Goal: Task Accomplishment & Management: Use online tool/utility

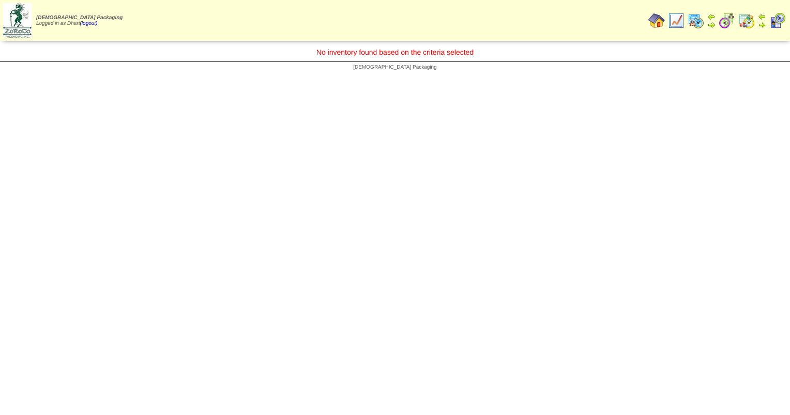
click at [672, 15] on img at bounding box center [676, 20] width 17 height 17
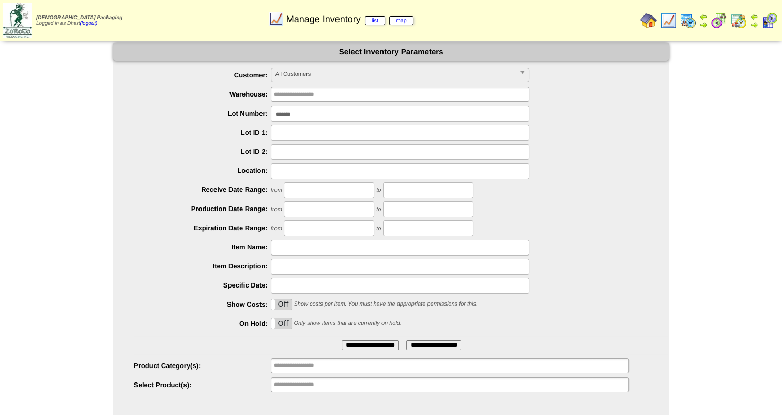
click at [313, 118] on input "*******" at bounding box center [400, 114] width 258 height 16
type input "*******"
click at [342, 341] on input "**********" at bounding box center [370, 346] width 57 height 10
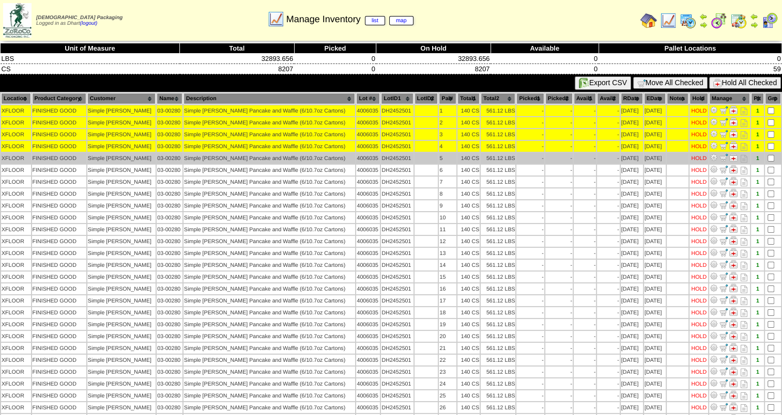
click at [769, 153] on td at bounding box center [773, 158] width 16 height 11
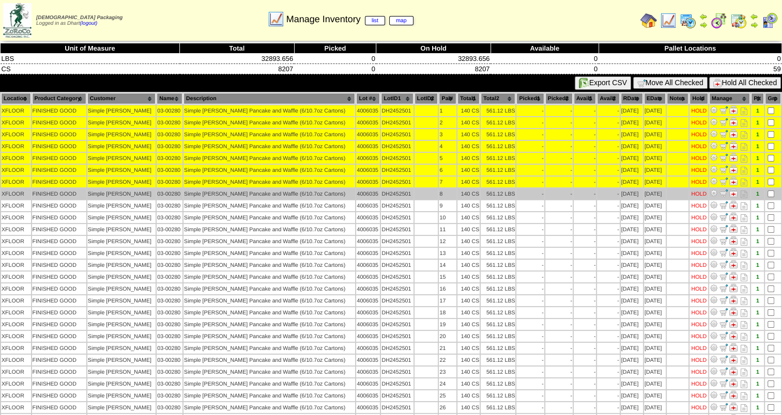
click at [768, 189] on td at bounding box center [773, 194] width 16 height 11
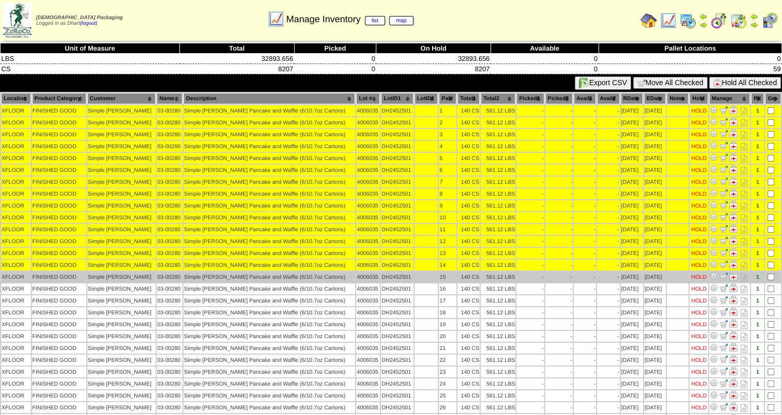
click at [769, 272] on td at bounding box center [773, 277] width 16 height 11
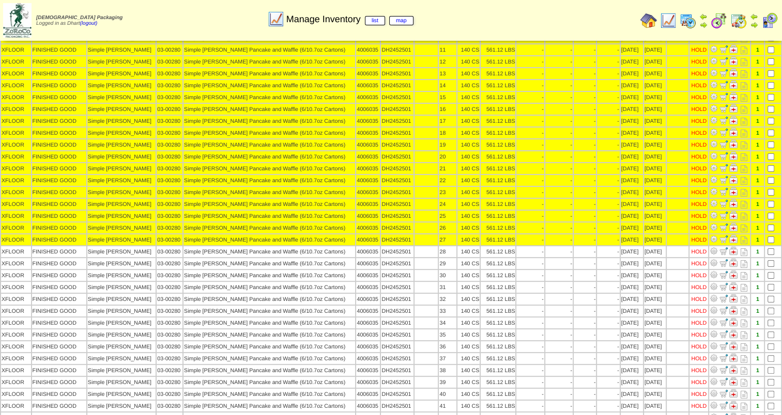
scroll to position [258, 0]
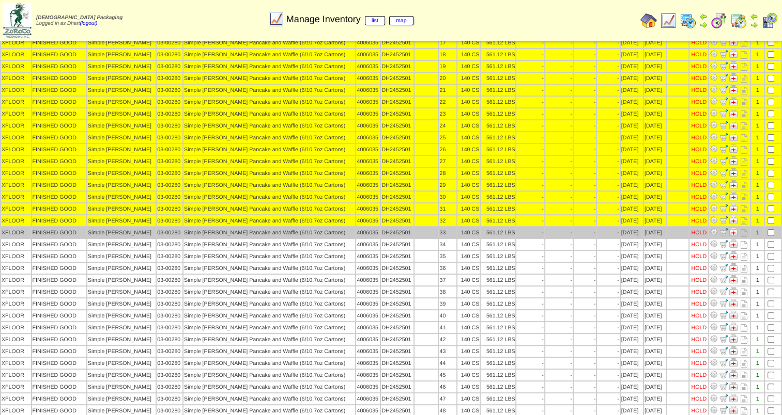
click at [769, 227] on td at bounding box center [773, 232] width 16 height 11
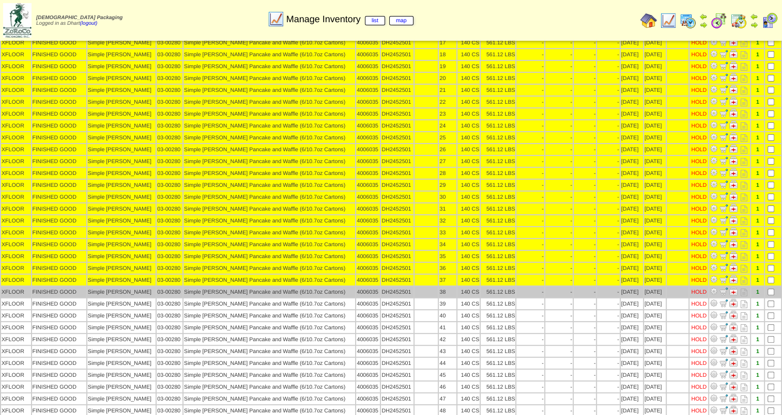
click at [767, 287] on td at bounding box center [773, 292] width 16 height 11
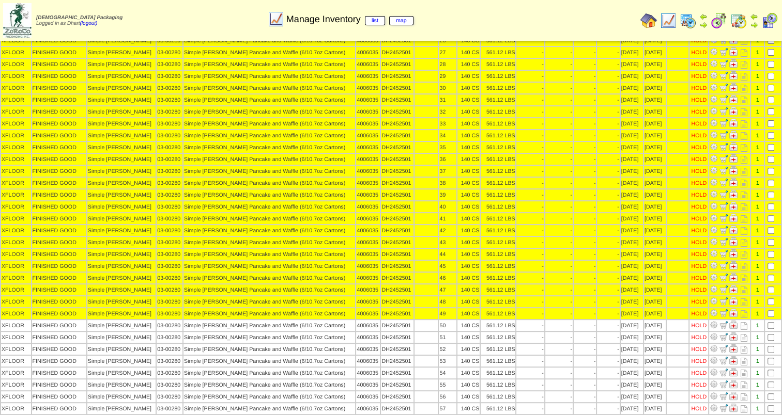
scroll to position [392, 0]
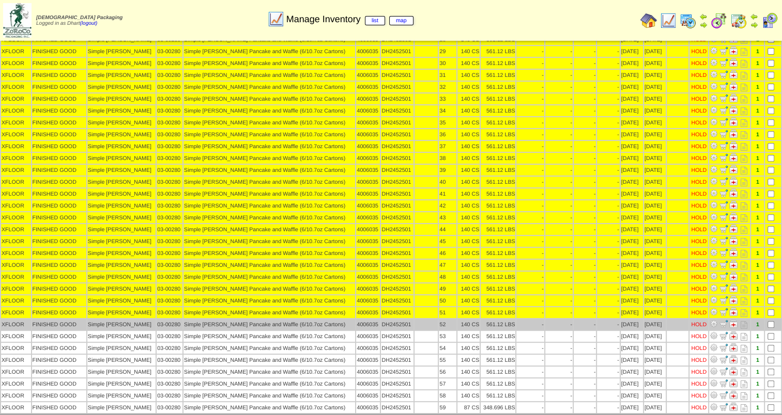
click at [769, 319] on td at bounding box center [773, 324] width 16 height 11
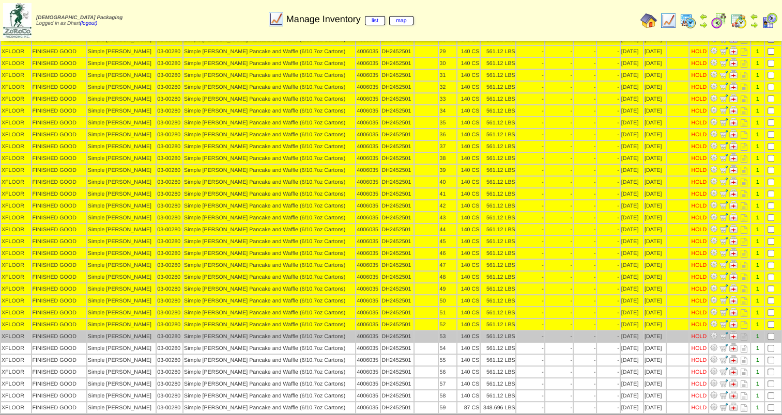
click at [770, 331] on td at bounding box center [773, 336] width 16 height 11
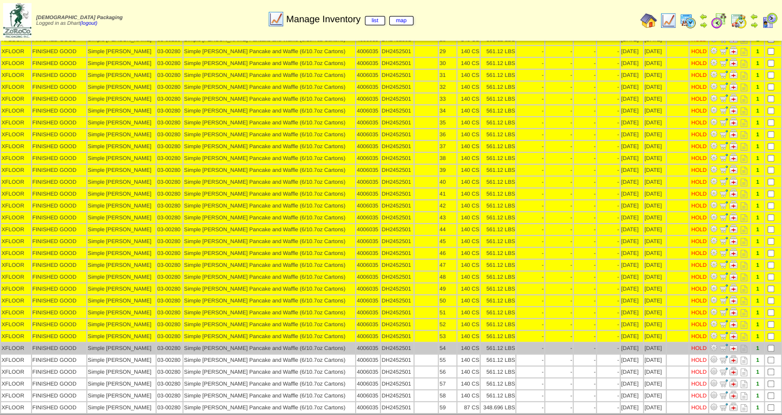
click at [769, 343] on td at bounding box center [773, 348] width 16 height 11
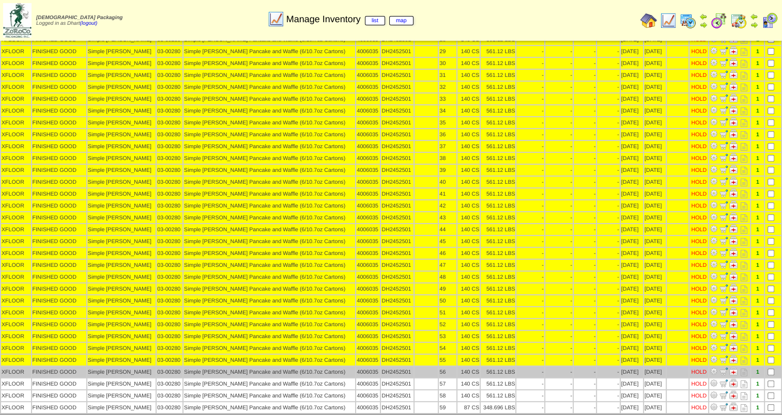
click at [772, 367] on td at bounding box center [773, 372] width 16 height 11
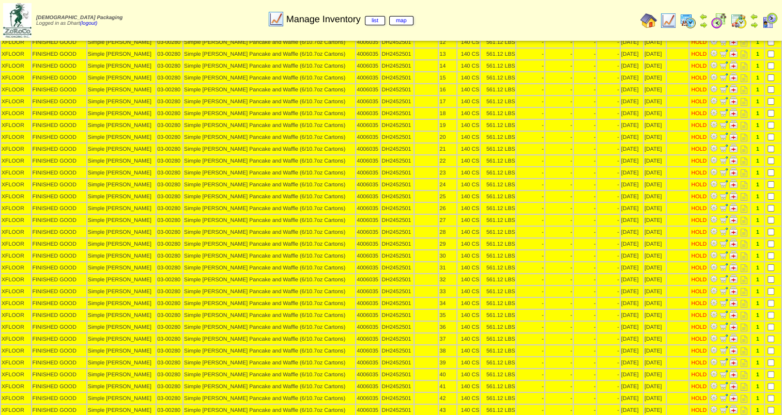
scroll to position [30, 0]
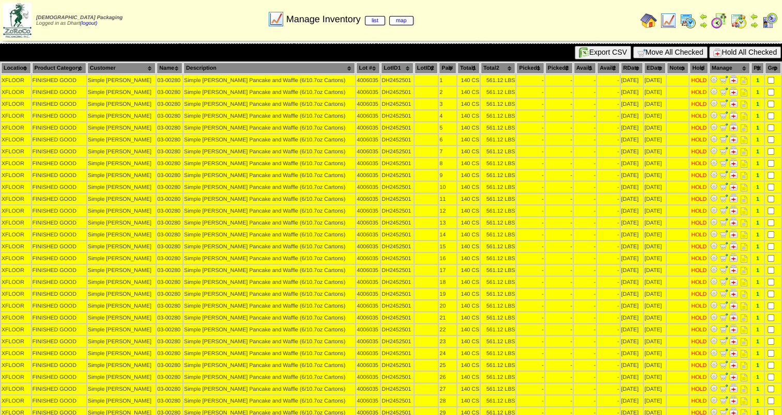
click at [728, 50] on button "Hold All Checked" at bounding box center [745, 53] width 72 height 12
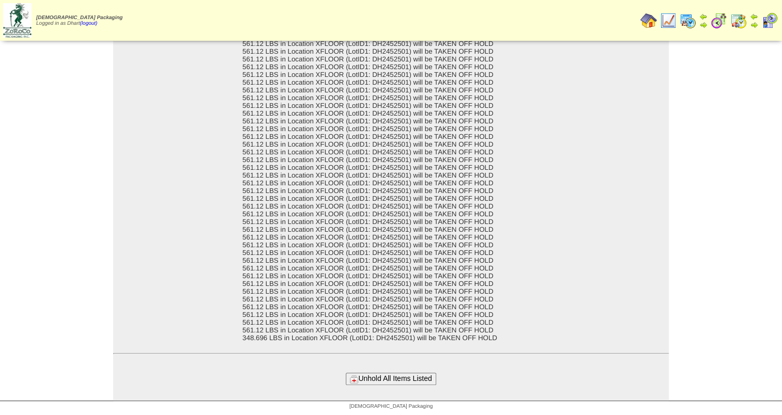
scroll to position [229, 0]
click at [381, 379] on button "Unhold All Items Listed" at bounding box center [391, 379] width 90 height 12
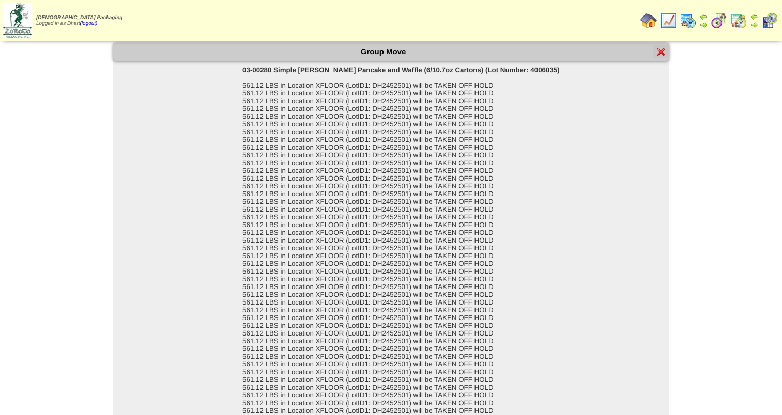
click at [660, 47] on div at bounding box center [661, 51] width 16 height 12
click at [665, 53] on img at bounding box center [661, 52] width 8 height 8
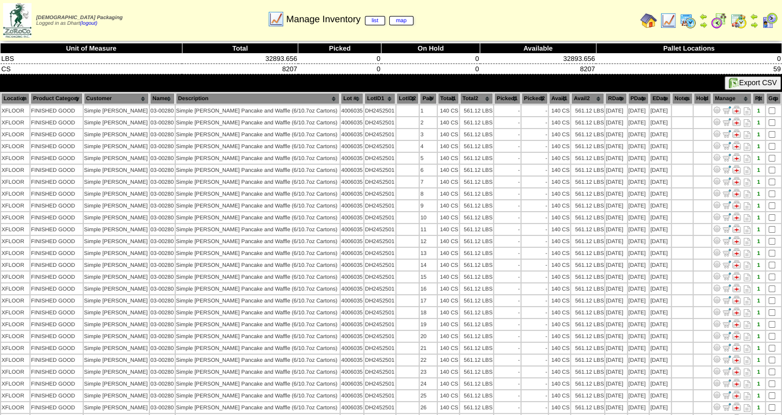
click at [662, 21] on img at bounding box center [668, 20] width 17 height 17
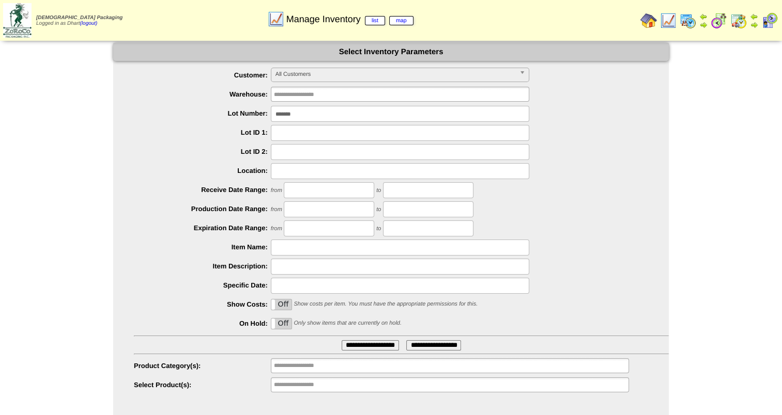
click at [302, 115] on input "*******" at bounding box center [400, 114] width 258 height 16
type input "*******"
click at [342, 341] on input "**********" at bounding box center [370, 346] width 57 height 10
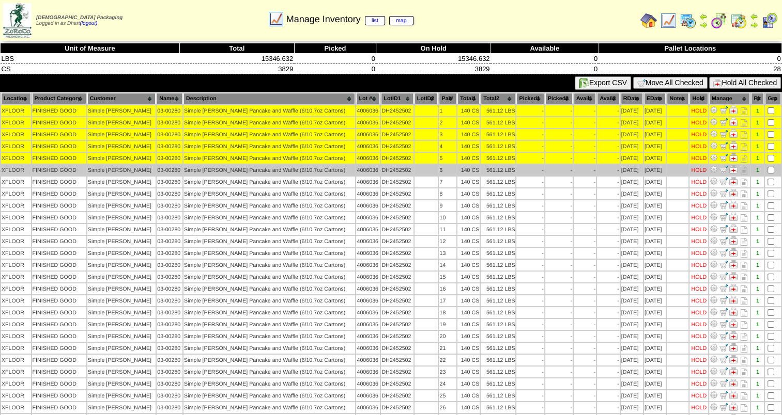
click at [770, 168] on td at bounding box center [773, 170] width 16 height 11
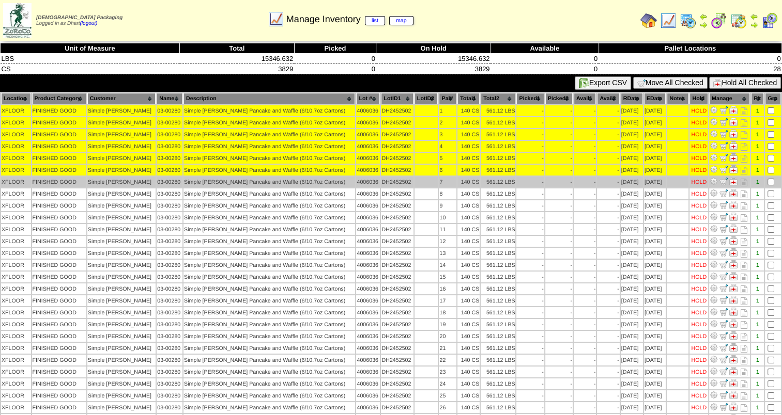
click at [769, 177] on td at bounding box center [773, 182] width 16 height 11
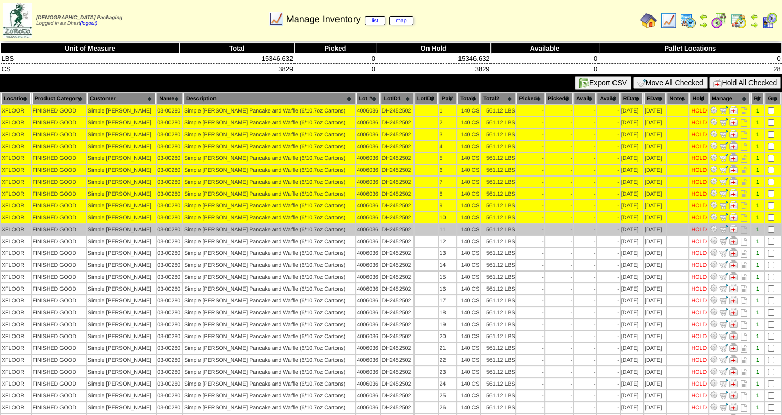
click at [770, 224] on td at bounding box center [773, 229] width 16 height 11
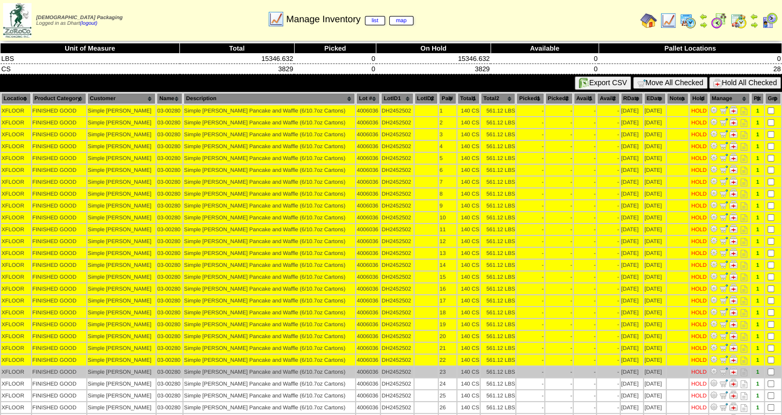
click at [766, 367] on td at bounding box center [773, 372] width 16 height 11
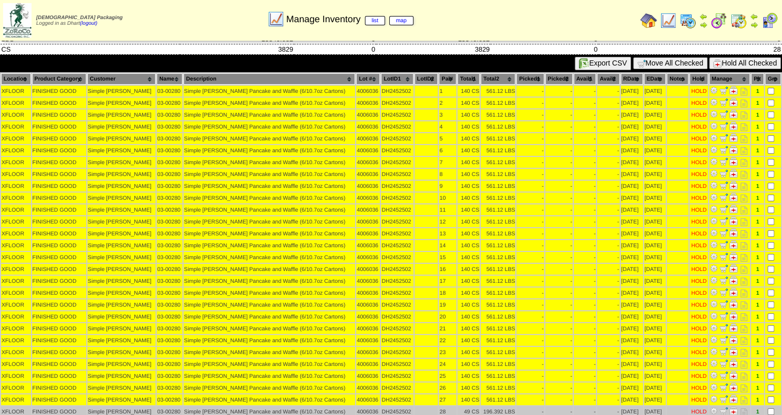
scroll to position [30, 0]
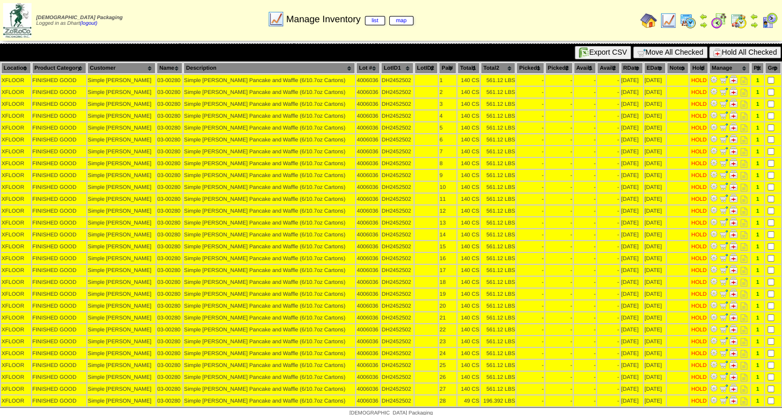
click at [736, 49] on button "Hold All Checked" at bounding box center [745, 53] width 72 height 12
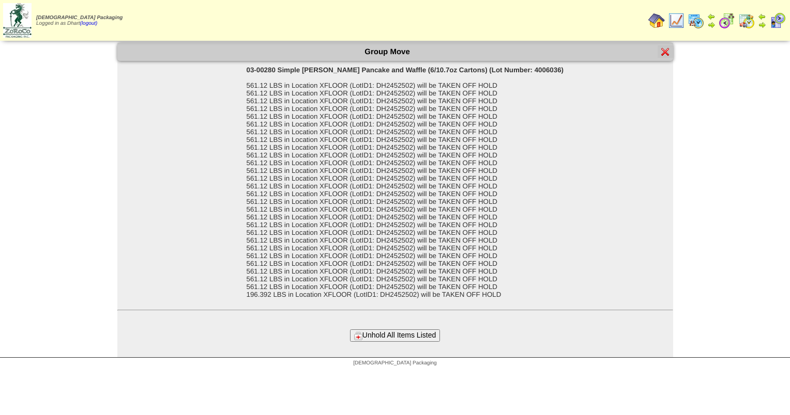
click at [407, 342] on button "Unhold All Items Listed" at bounding box center [395, 336] width 90 height 12
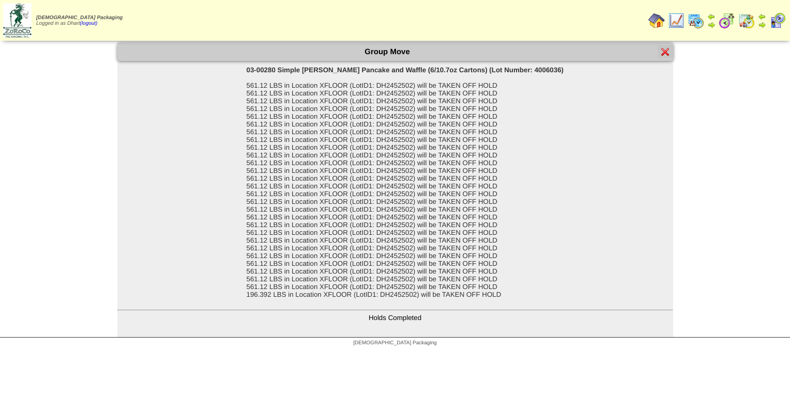
click at [668, 53] on img at bounding box center [665, 52] width 8 height 8
